Goal: Navigation & Orientation: Find specific page/section

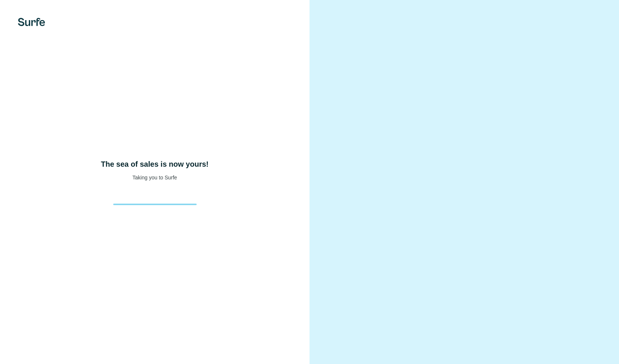
click at [201, 168] on h4 "The sea of sales is now yours!" at bounding box center [155, 164] width 108 height 10
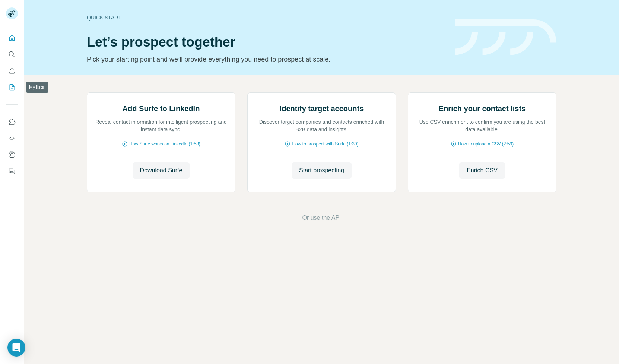
click at [13, 86] on icon "My lists" at bounding box center [11, 86] width 7 height 7
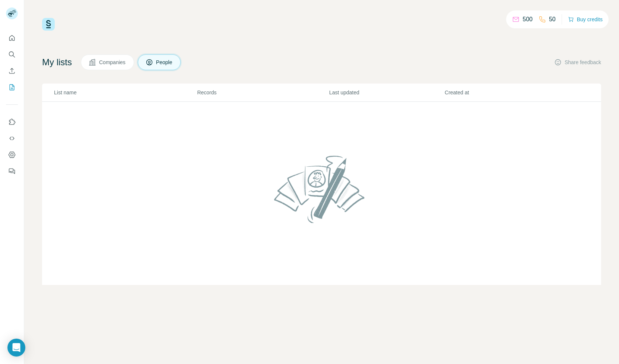
click at [96, 61] on icon at bounding box center [92, 61] width 7 height 7
click at [156, 64] on button "People" at bounding box center [159, 62] width 43 height 16
